Goal: Task Accomplishment & Management: Manage account settings

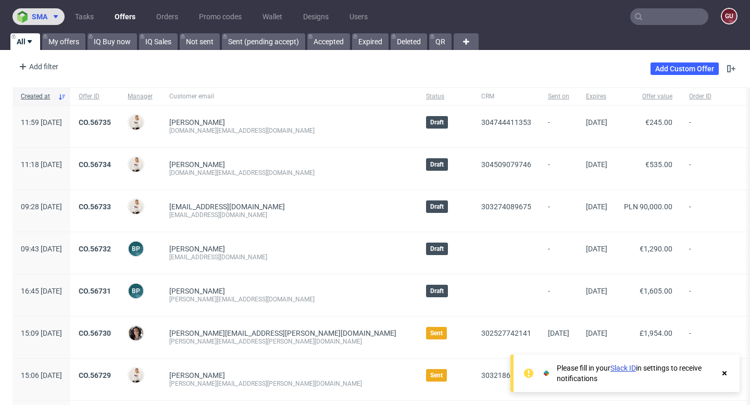
click at [46, 15] on span "sma" at bounding box center [40, 16] width 16 height 7
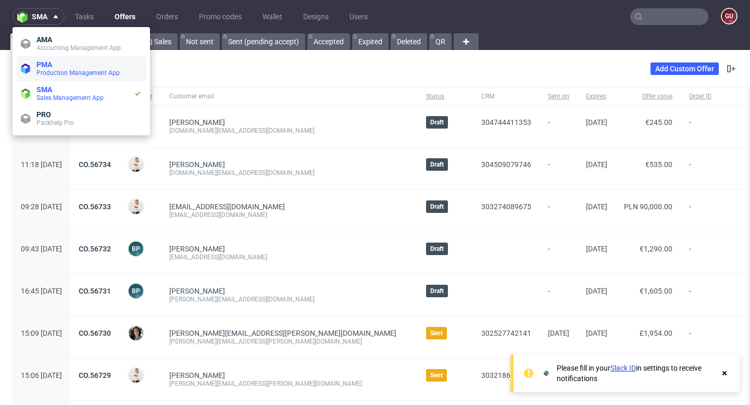
click at [75, 69] on span "Production Management App" at bounding box center [88, 73] width 105 height 8
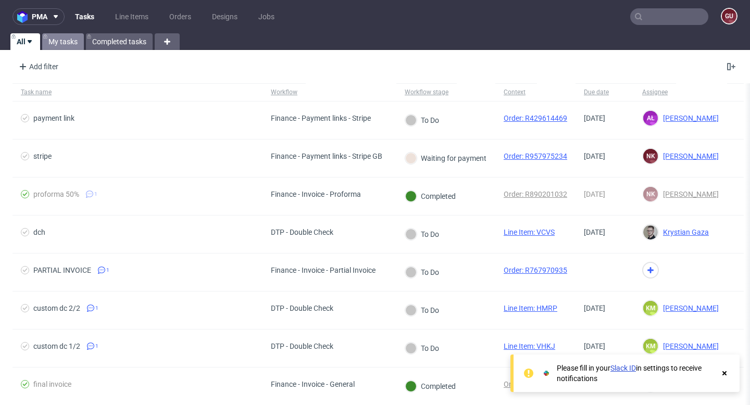
click at [65, 43] on link "My tasks" at bounding box center [63, 41] width 42 height 17
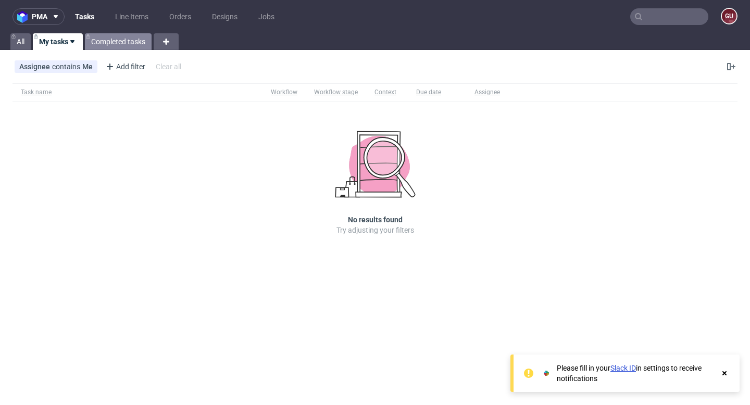
click at [120, 44] on link "Completed tasks" at bounding box center [118, 41] width 67 height 17
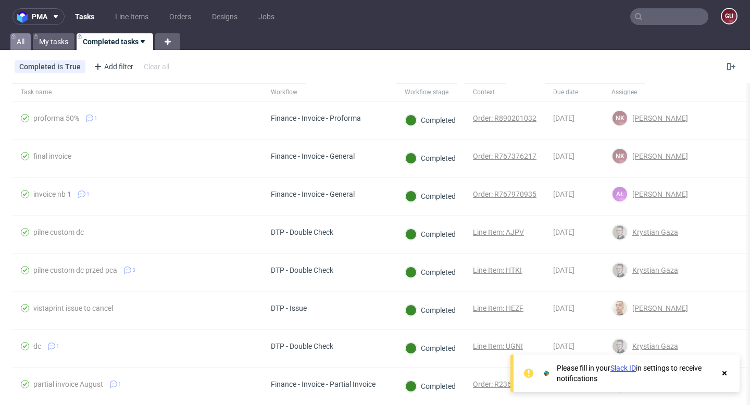
click at [24, 46] on link "All" at bounding box center [20, 41] width 20 height 17
